Goal: Information Seeking & Learning: Find specific fact

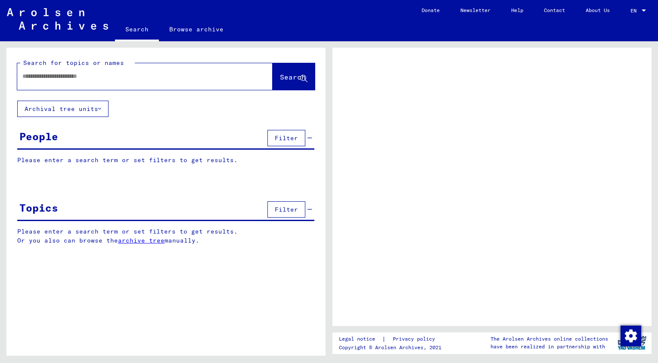
click at [80, 78] on input "text" at bounding box center [136, 76] width 229 height 9
type input "*****"
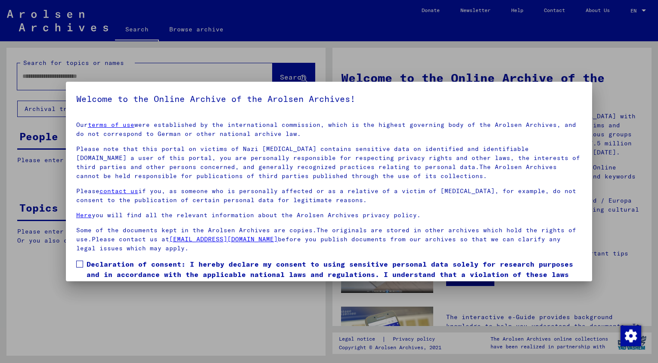
click at [88, 121] on link "terms of use" at bounding box center [111, 125] width 46 height 8
click at [83, 262] on label "Declaration of consent: I hereby declare my consent to using sensitive personal…" at bounding box center [328, 274] width 505 height 31
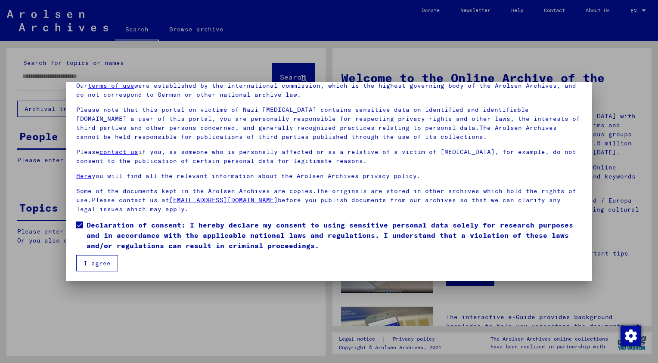
click at [106, 258] on button "I agree" at bounding box center [97, 263] width 42 height 16
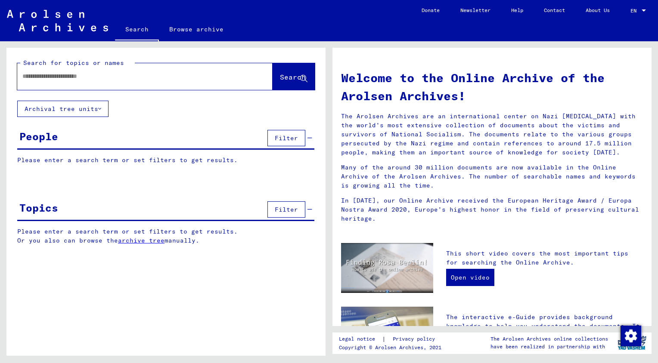
click at [96, 83] on div at bounding box center [131, 76] width 229 height 19
click at [97, 79] on input "text" at bounding box center [134, 76] width 224 height 9
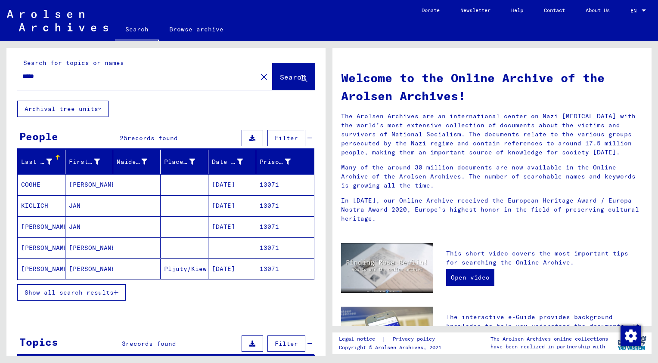
click at [69, 285] on button "Show all search results" at bounding box center [71, 292] width 108 height 16
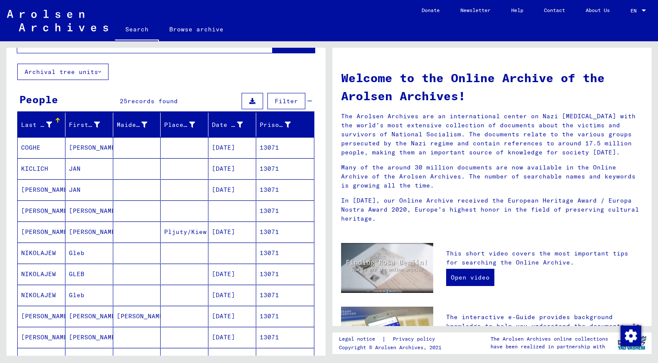
scroll to position [9, 0]
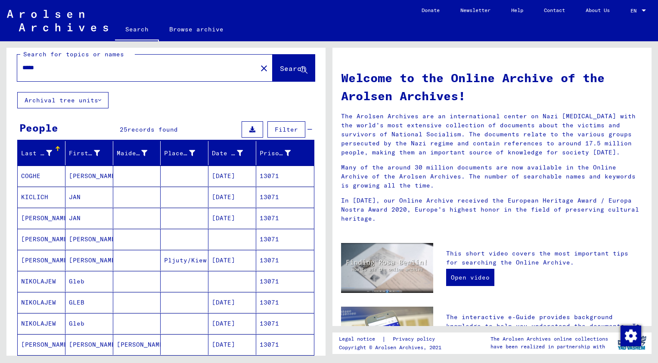
drag, startPoint x: 45, startPoint y: 69, endPoint x: -2, endPoint y: 71, distance: 46.5
click at [0, 71] on html "Search Browse archive Donate Newsletter Help Contact About Us Search Browse arc…" at bounding box center [329, 181] width 658 height 363
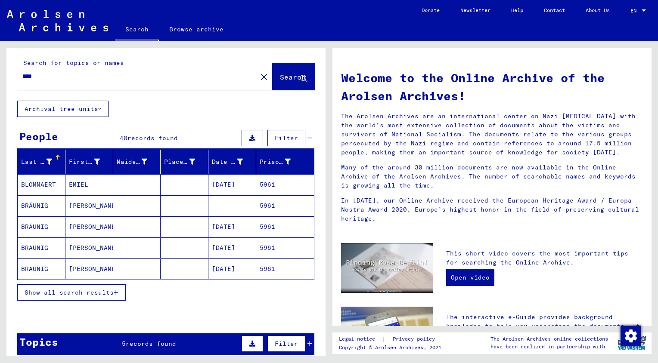
click at [79, 293] on span "Show all search results" at bounding box center [69, 293] width 89 height 8
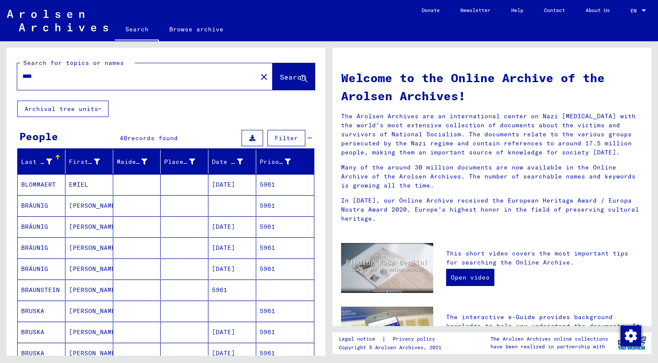
drag, startPoint x: 97, startPoint y: 76, endPoint x: 0, endPoint y: 75, distance: 96.8
click at [0, 75] on html "Search Browse archive Donate Newsletter Help Contact About Us Search Browse arc…" at bounding box center [329, 181] width 658 height 363
type input "**********"
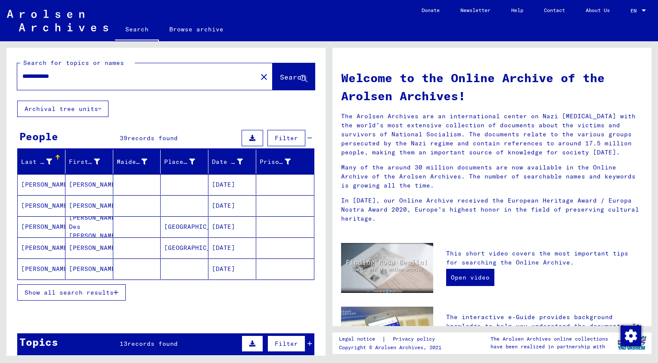
click at [79, 293] on span "Show all search results" at bounding box center [69, 293] width 89 height 8
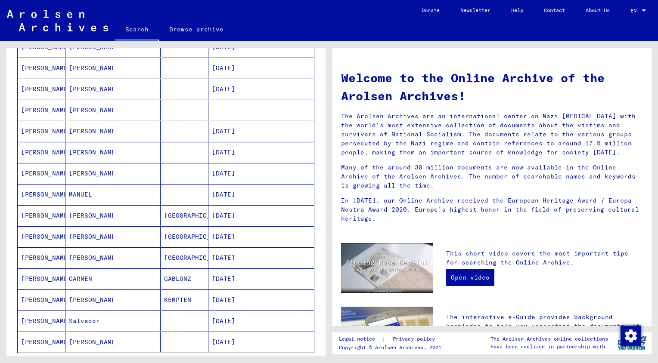
scroll to position [390, 0]
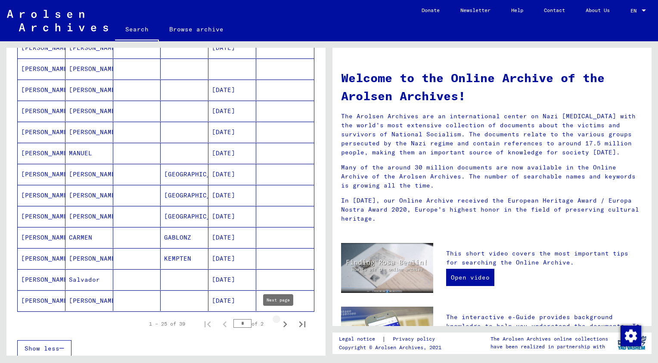
click at [279, 322] on icon "Next page" at bounding box center [285, 324] width 12 height 12
type input "*"
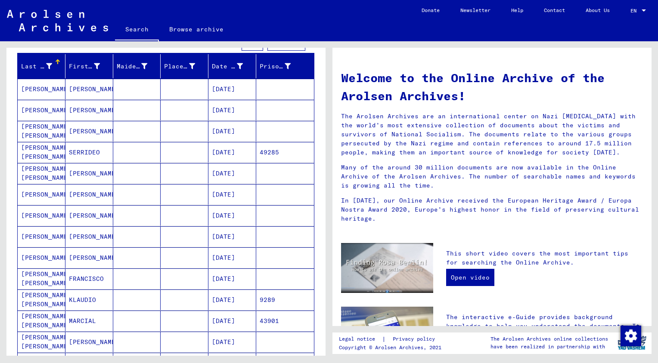
scroll to position [0, 0]
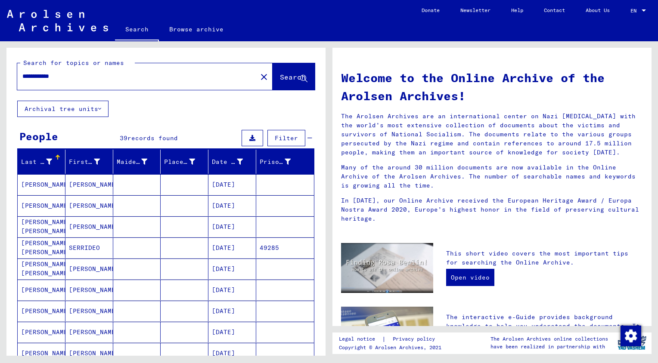
click at [31, 75] on input "**********" at bounding box center [134, 76] width 224 height 9
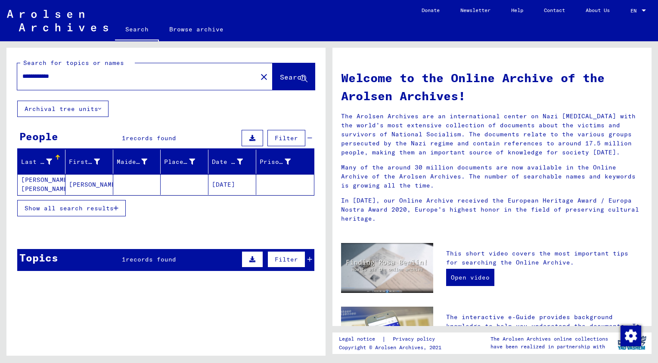
click at [30, 188] on mat-cell "[PERSON_NAME] [PERSON_NAME]" at bounding box center [42, 184] width 48 height 21
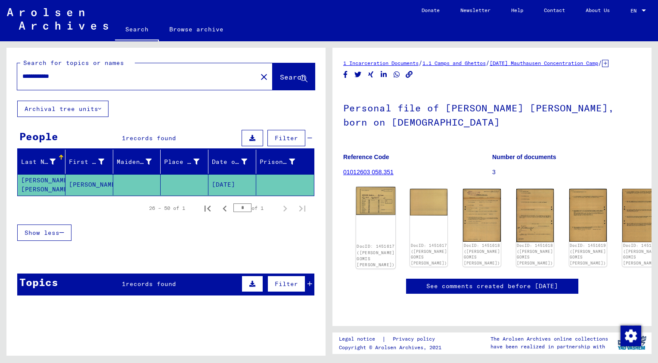
click at [380, 206] on img at bounding box center [376, 201] width 40 height 28
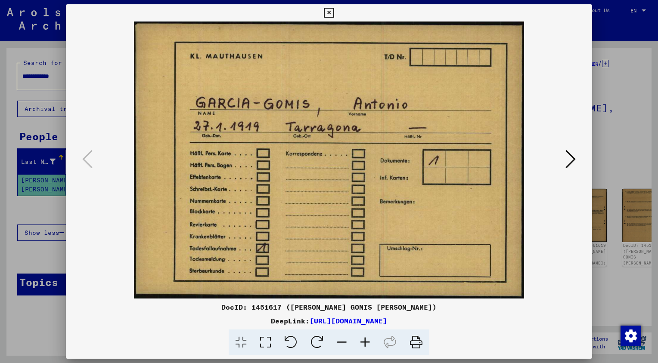
click at [571, 154] on icon at bounding box center [570, 159] width 10 height 21
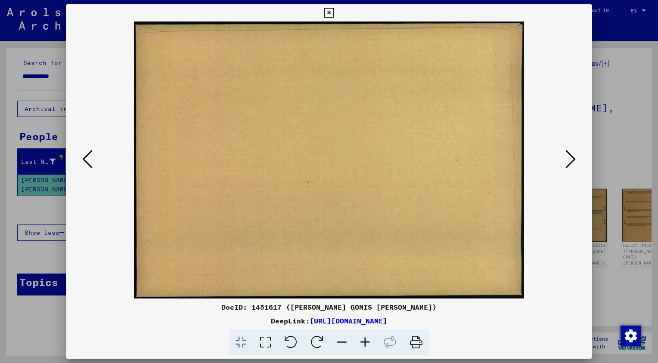
click at [571, 154] on icon at bounding box center [570, 159] width 10 height 21
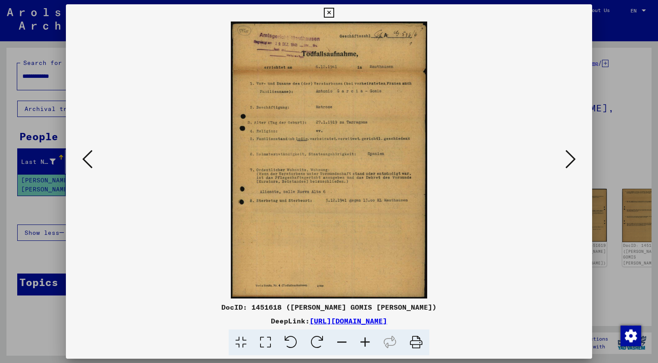
click at [570, 154] on icon at bounding box center [570, 159] width 10 height 21
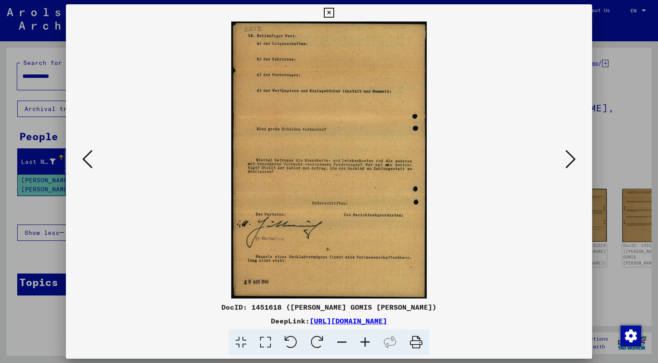
click at [570, 154] on icon at bounding box center [570, 159] width 10 height 21
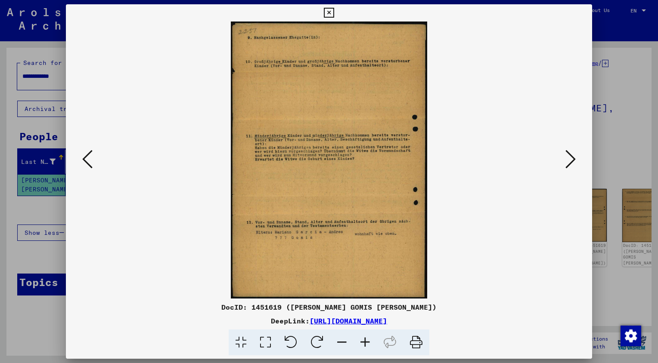
click at [570, 154] on icon at bounding box center [570, 159] width 10 height 21
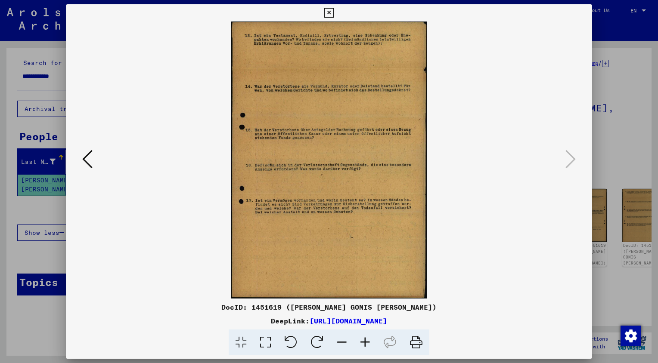
click at [327, 10] on icon at bounding box center [329, 13] width 10 height 10
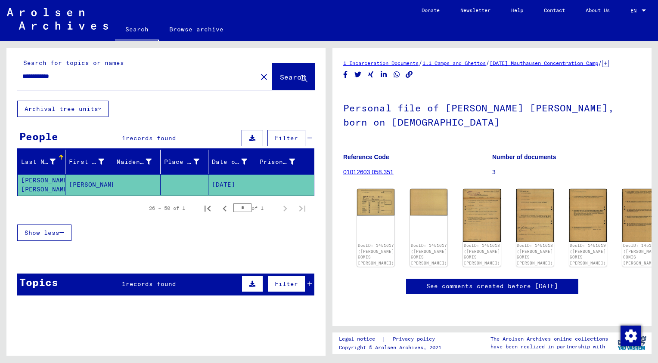
drag, startPoint x: 122, startPoint y: 76, endPoint x: -2, endPoint y: 77, distance: 123.5
click at [0, 77] on html "**********" at bounding box center [329, 181] width 658 height 363
type input "******"
click at [280, 77] on span "Search" at bounding box center [293, 77] width 26 height 9
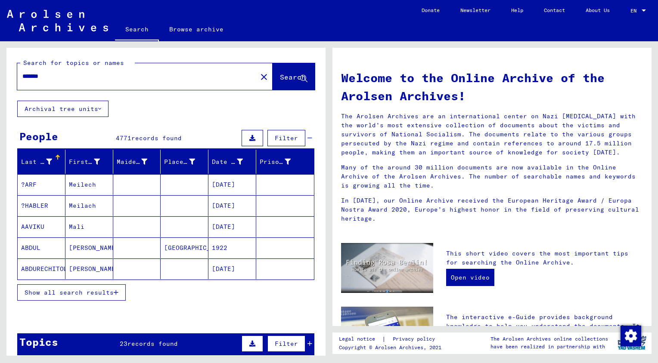
click at [76, 79] on input "******" at bounding box center [134, 76] width 224 height 9
type input "**********"
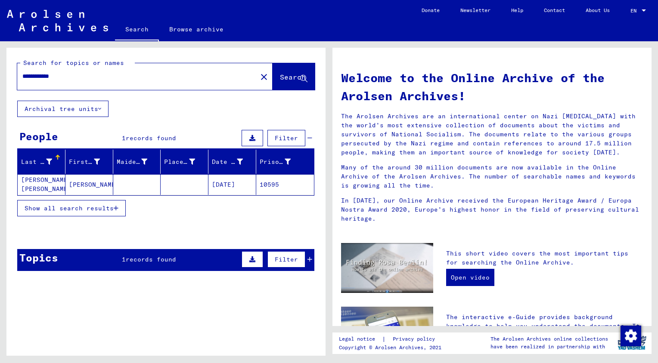
click at [31, 182] on mat-cell "[PERSON_NAME] [PERSON_NAME]" at bounding box center [42, 184] width 48 height 21
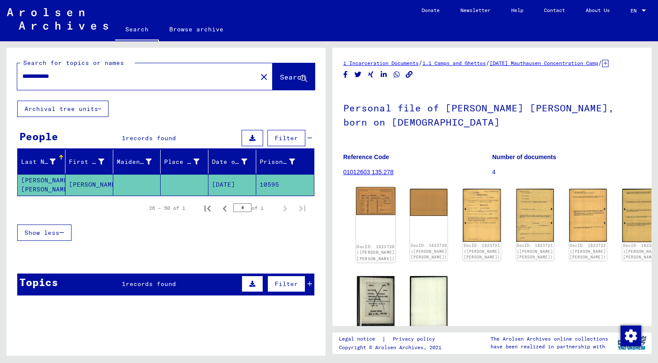
click at [366, 209] on img at bounding box center [376, 201] width 40 height 28
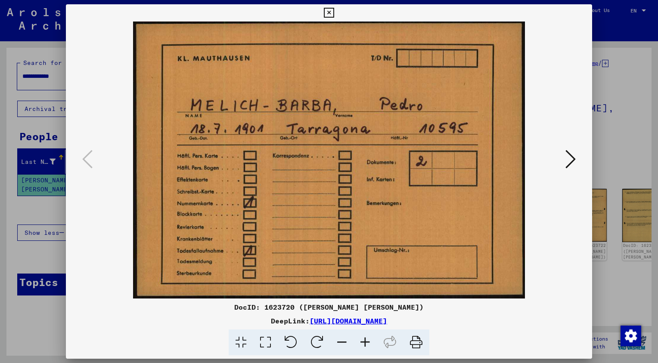
click at [575, 159] on button at bounding box center [569, 160] width 15 height 25
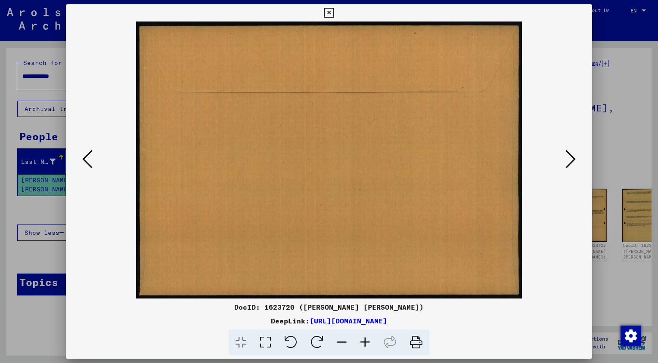
click at [575, 159] on button at bounding box center [569, 160] width 15 height 25
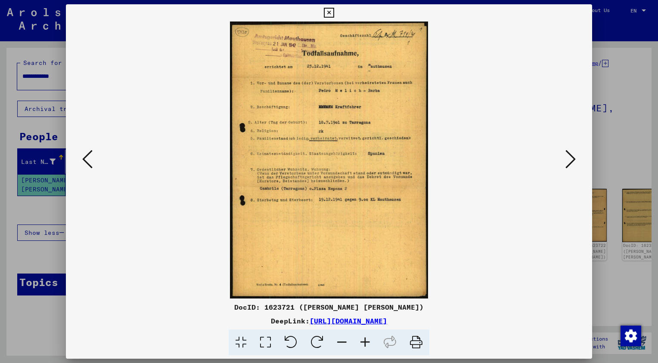
click at [580, 157] on div at bounding box center [329, 160] width 526 height 277
click at [570, 160] on icon at bounding box center [570, 159] width 10 height 21
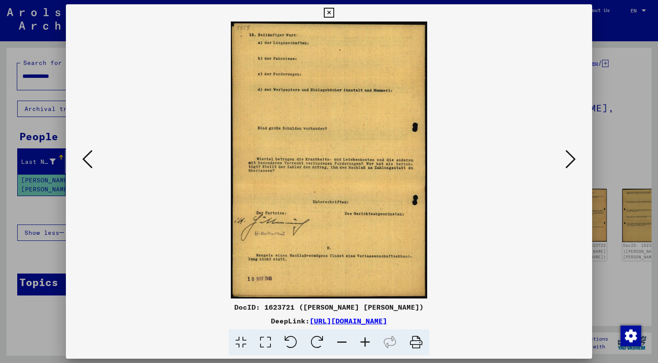
click at [88, 162] on icon at bounding box center [87, 159] width 10 height 21
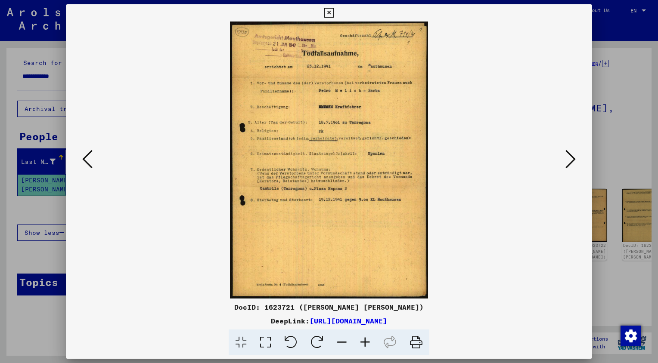
click at [571, 161] on icon at bounding box center [570, 159] width 10 height 21
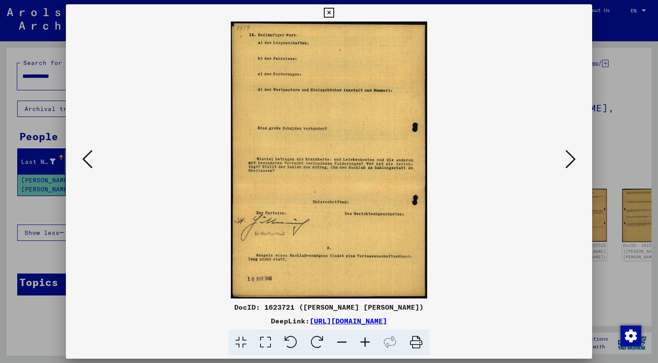
click at [571, 161] on icon at bounding box center [570, 159] width 10 height 21
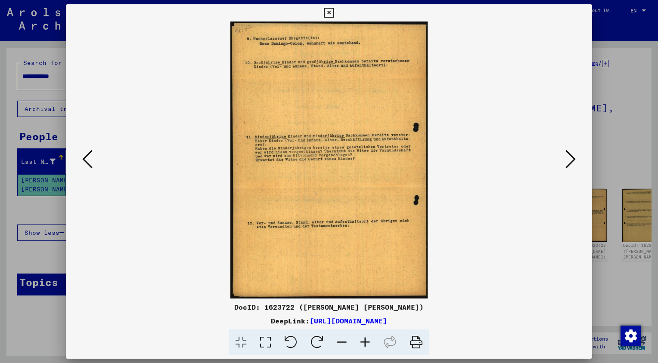
click at [571, 161] on icon at bounding box center [570, 159] width 10 height 21
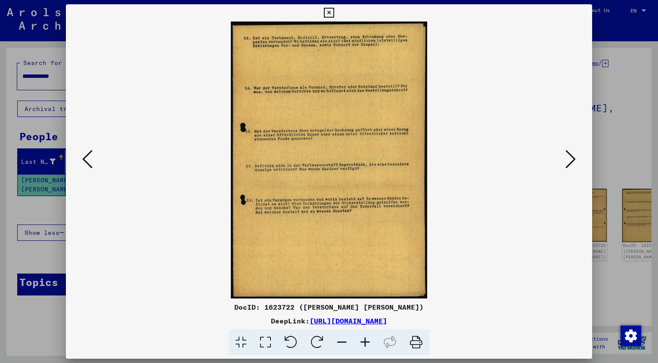
click at [571, 161] on icon at bounding box center [570, 159] width 10 height 21
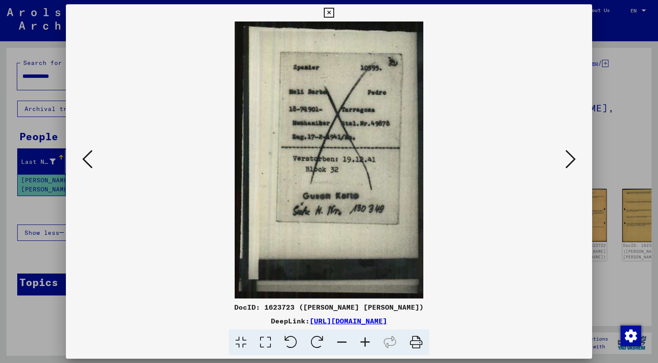
click at [571, 161] on icon at bounding box center [570, 159] width 10 height 21
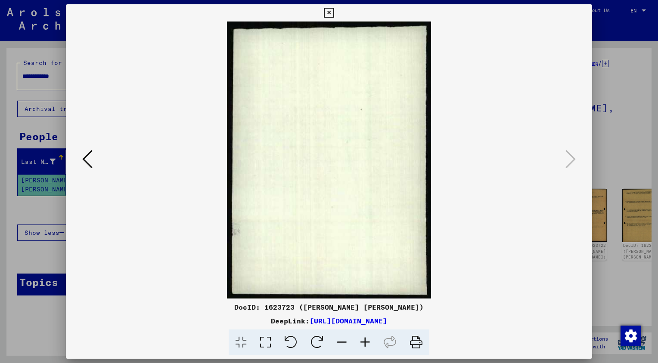
click at [330, 13] on icon at bounding box center [329, 13] width 10 height 10
